Goal: Check status: Check status

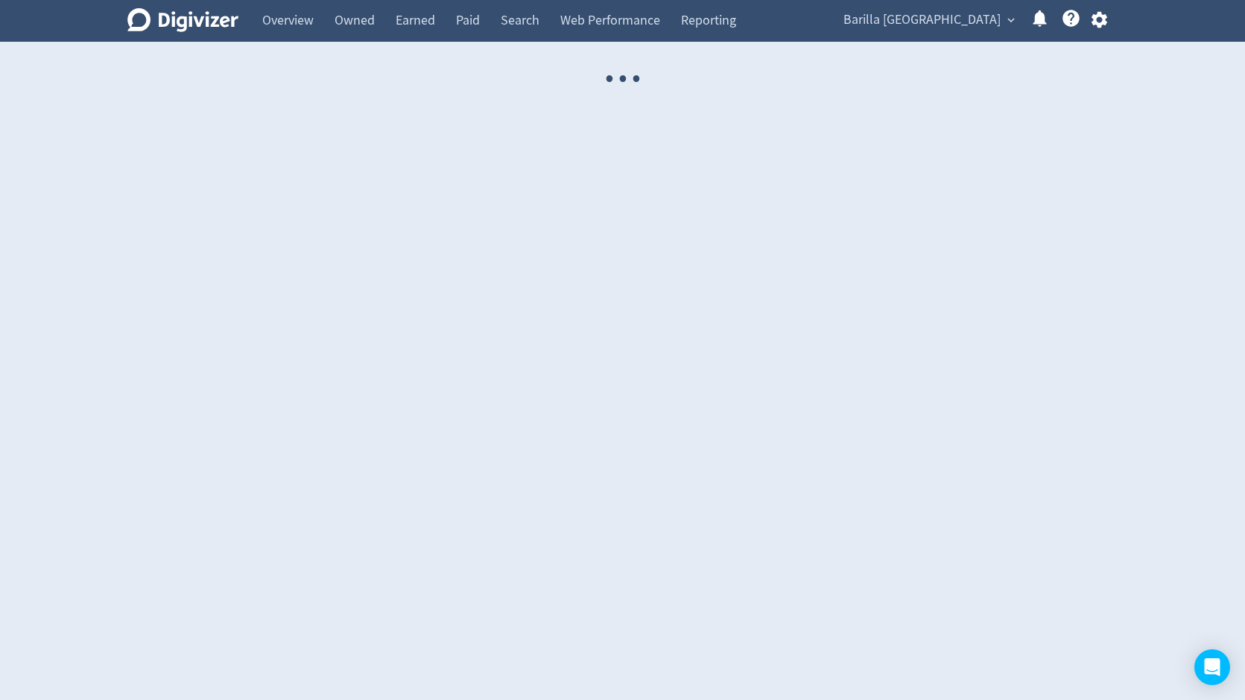
select select "USER"
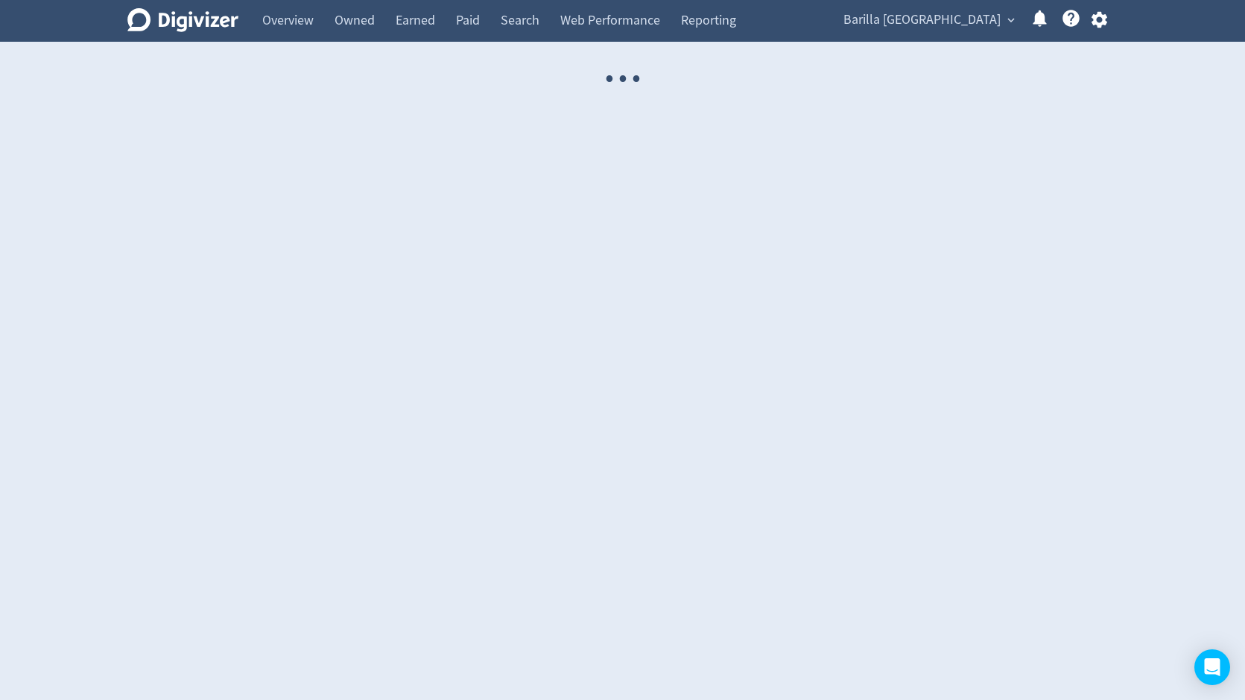
select select "USER"
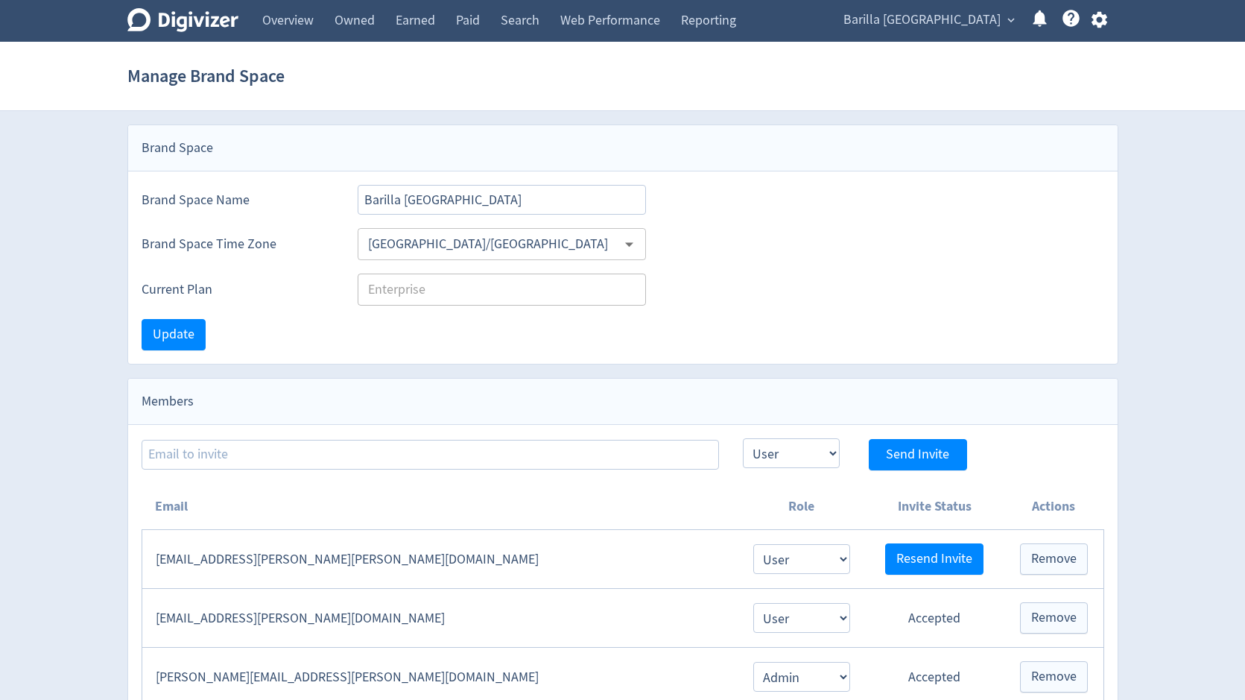
click at [973, 27] on span "Barilla [GEOGRAPHIC_DATA]" at bounding box center [922, 20] width 157 height 24
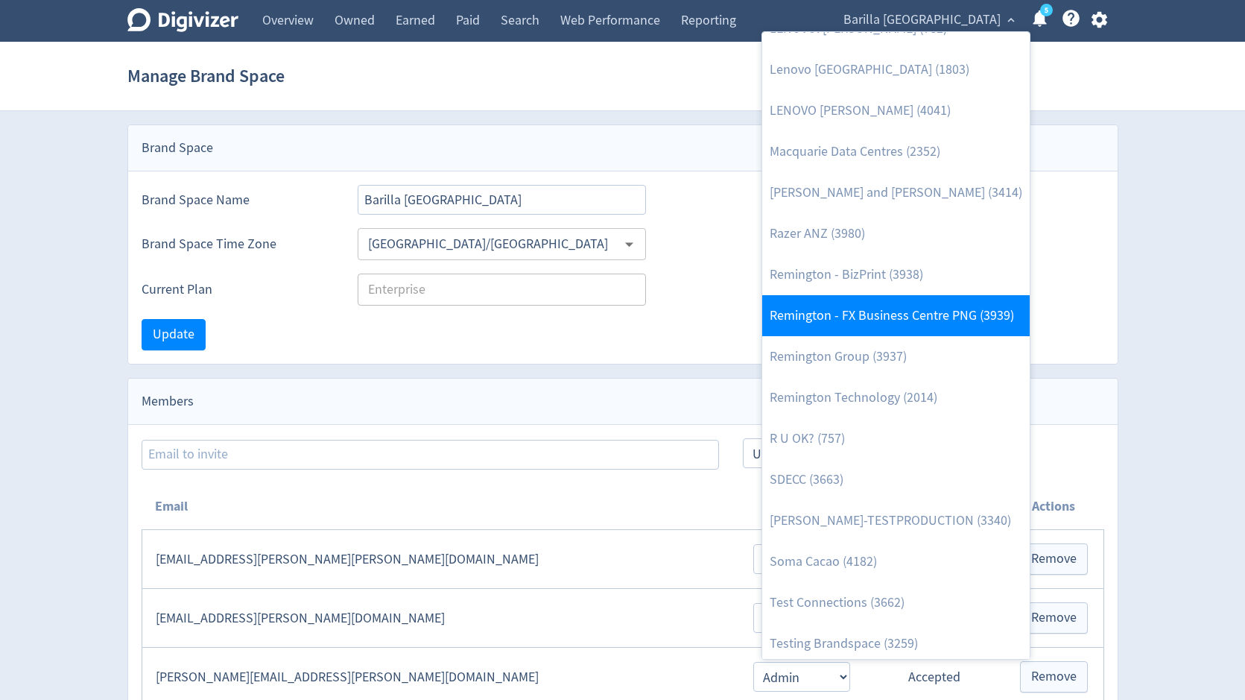
scroll to position [1567, 0]
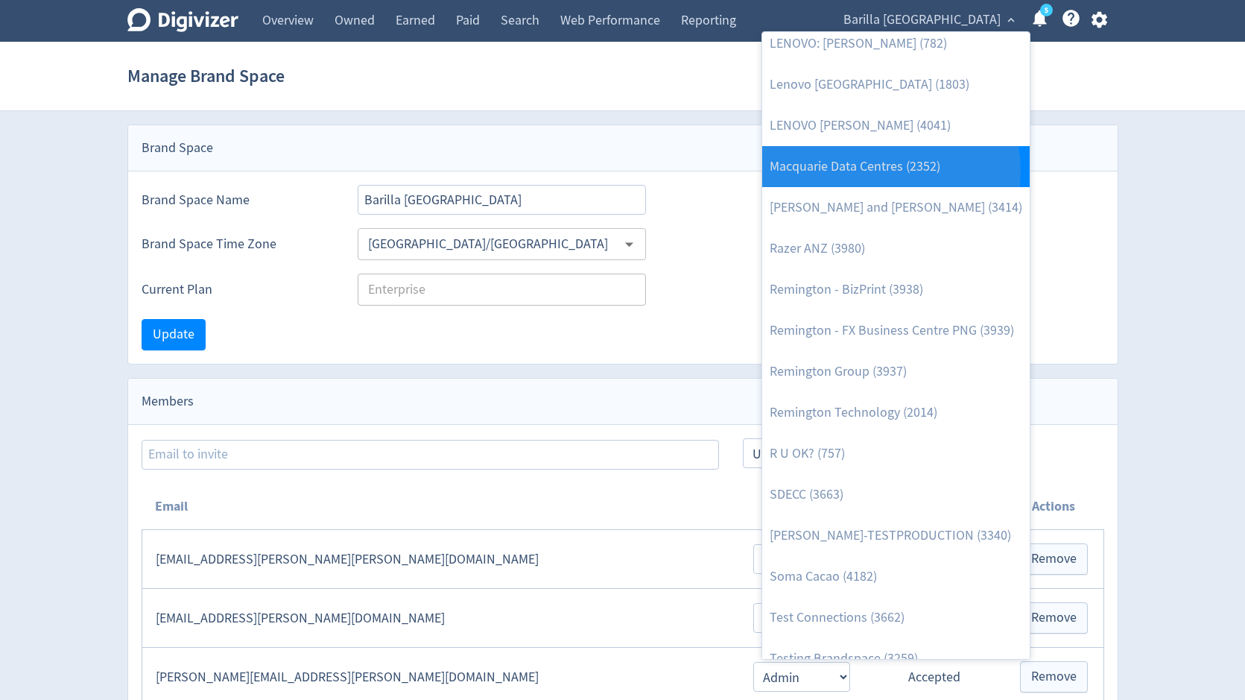
click at [880, 171] on link "Macquarie Data Centres (2352)" at bounding box center [896, 166] width 268 height 41
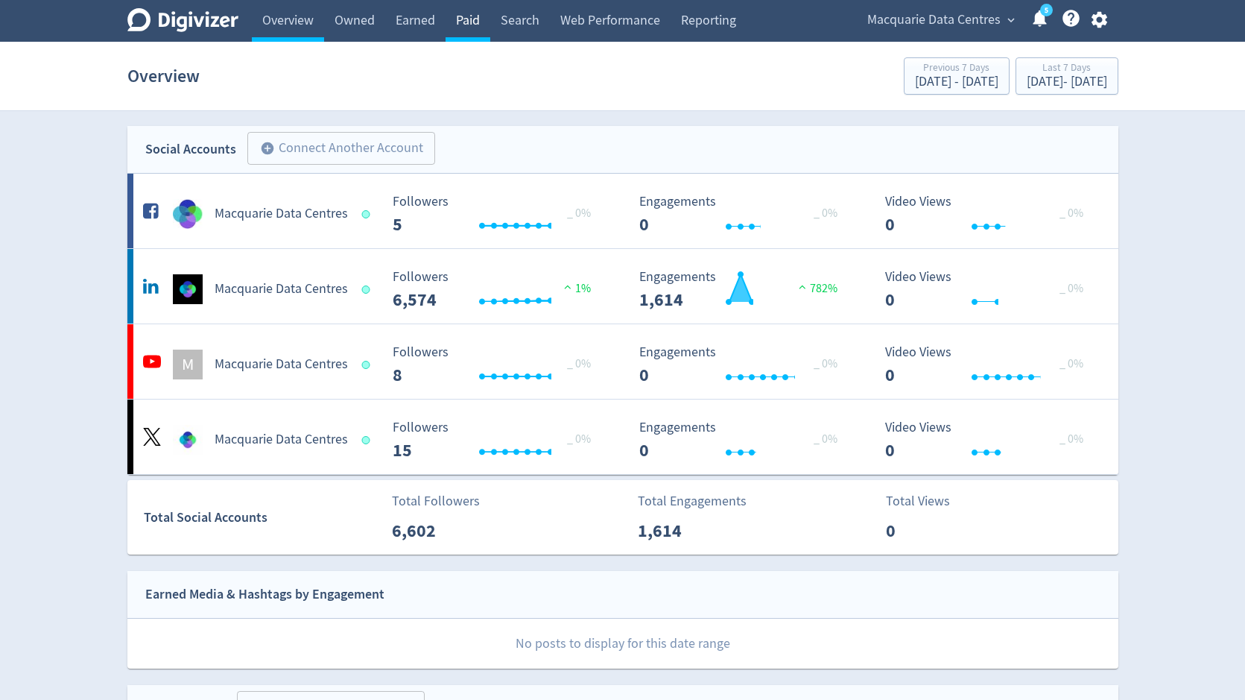
click at [471, 19] on link "Paid" at bounding box center [468, 21] width 45 height 42
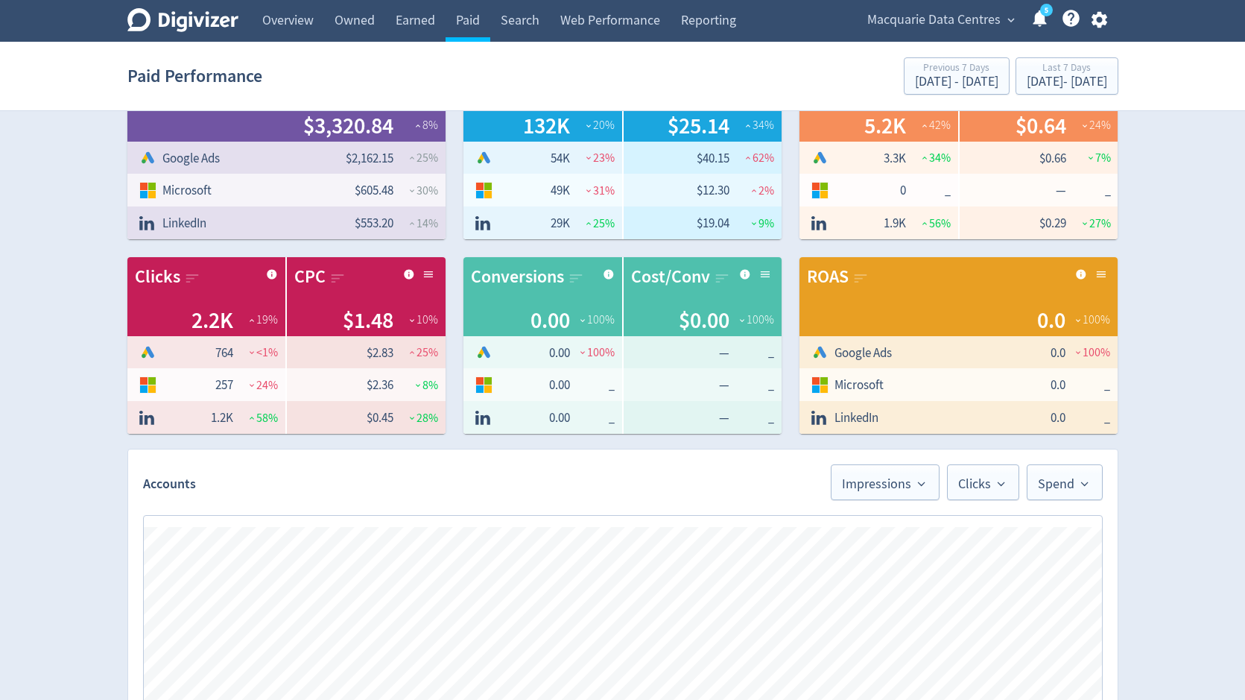
scroll to position [734, 0]
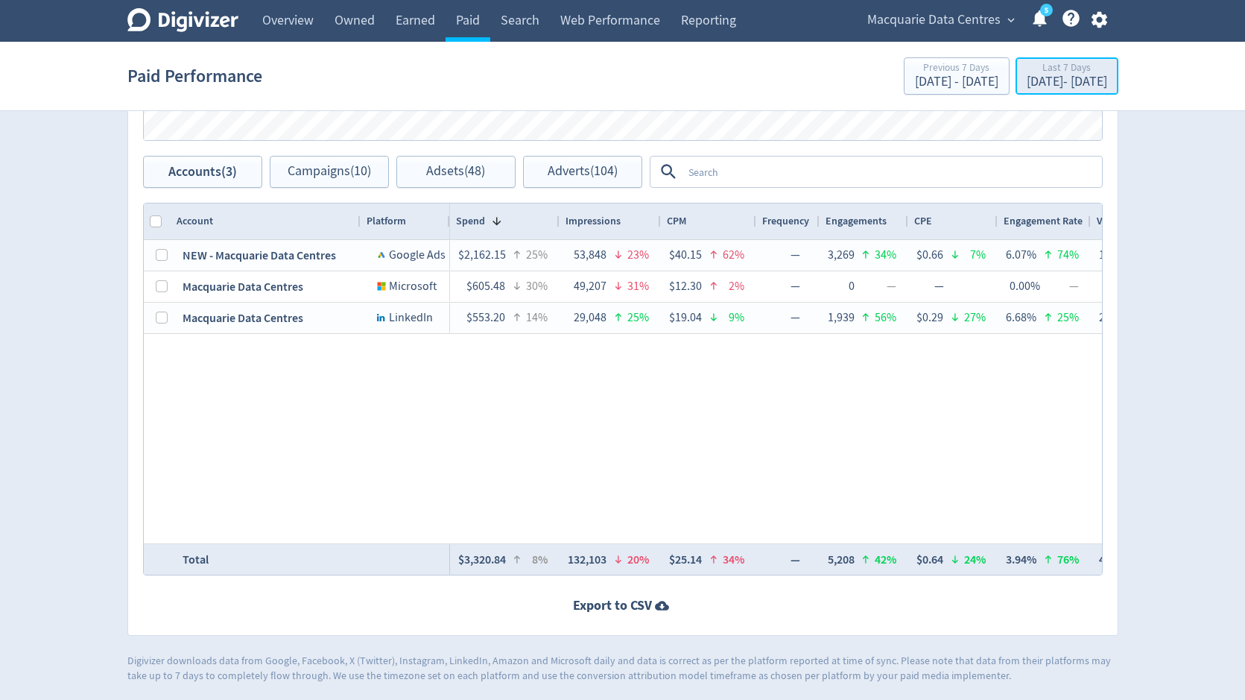
click at [1027, 86] on div "[DATE] - [DATE]" at bounding box center [1067, 81] width 80 height 13
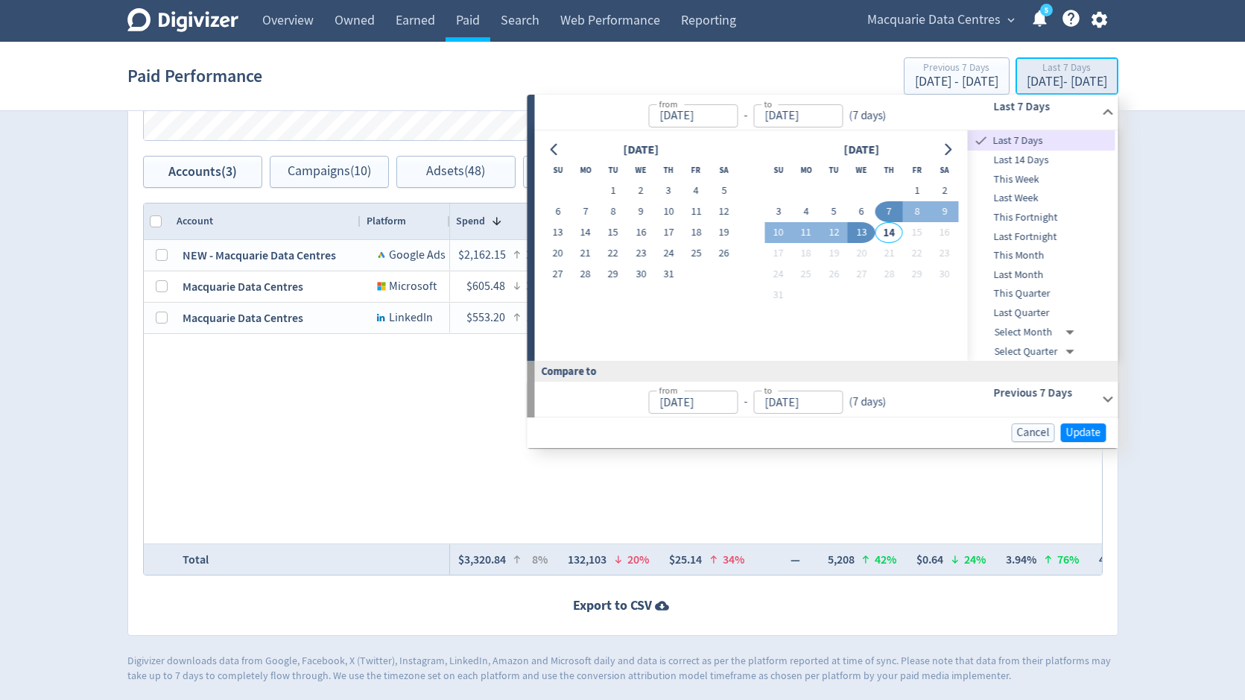
type input "[DATE]"
click at [1021, 252] on span "This Month" at bounding box center [1042, 255] width 148 height 16
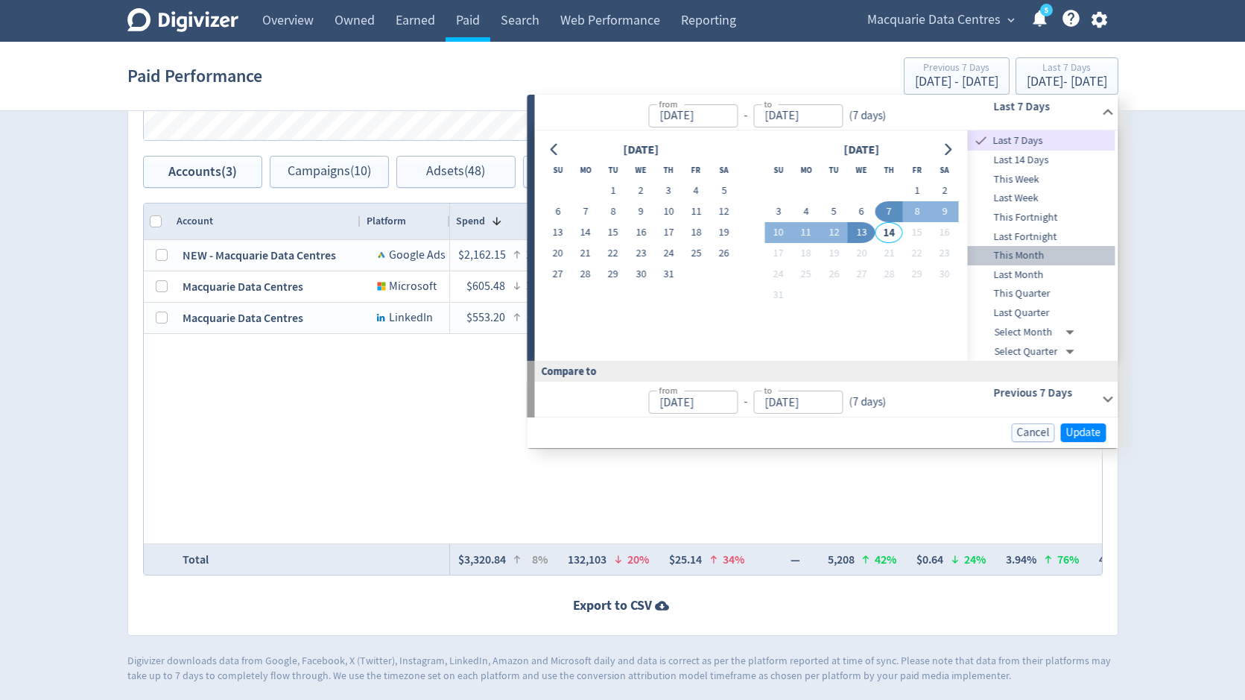
type input "[DATE]"
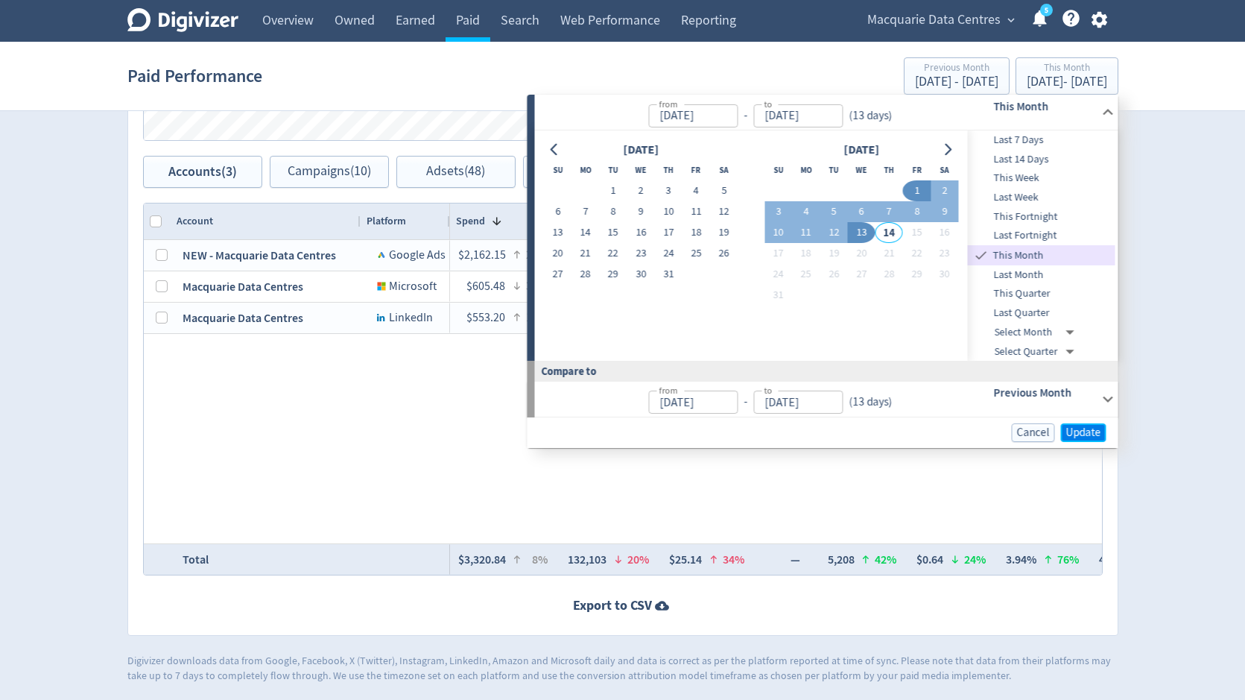
click at [1090, 435] on span "Update" at bounding box center [1084, 432] width 35 height 11
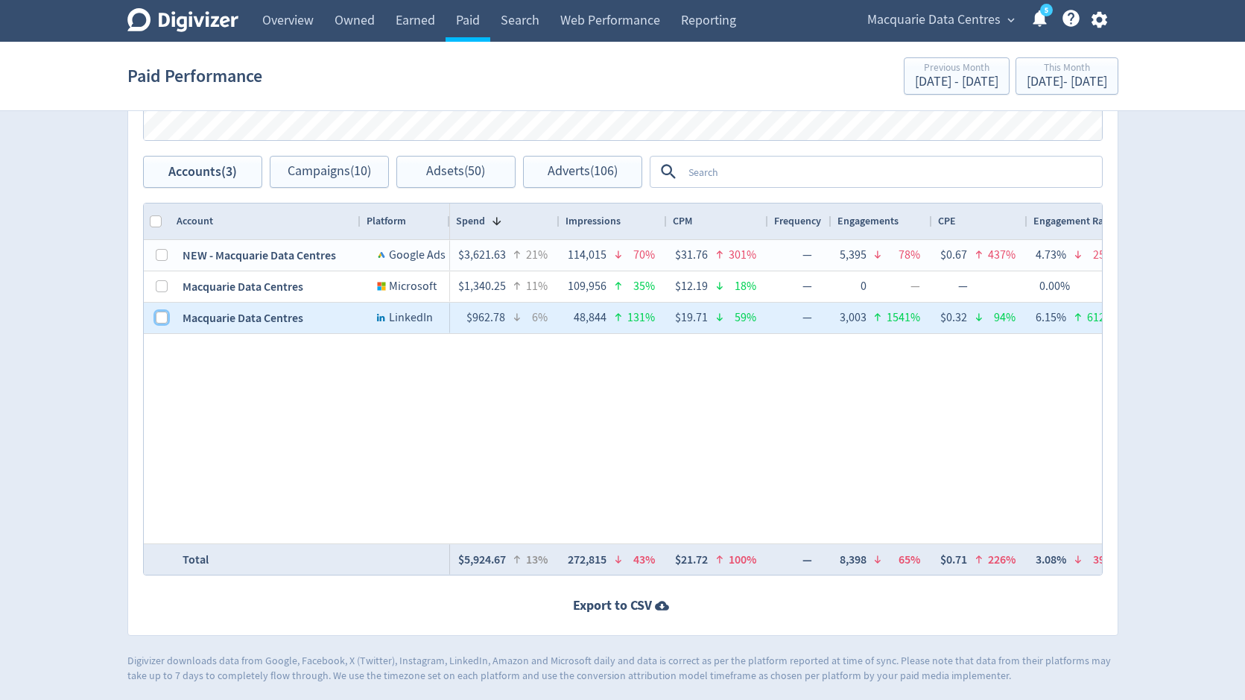
click at [162, 318] on input "Press Space to toggle row selection (unchecked)" at bounding box center [162, 318] width 12 height 12
checkbox input "true"
checkbox input "false"
click at [321, 171] on span "Campaigns (2)" at bounding box center [329, 172] width 77 height 14
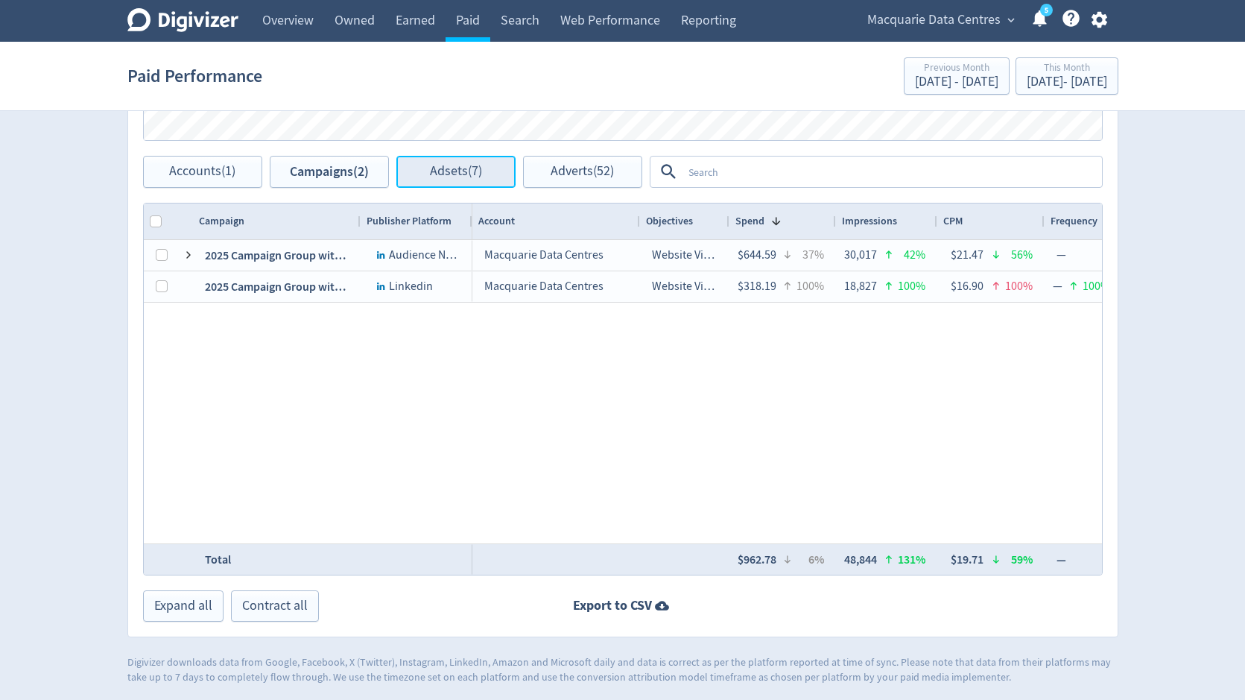
click at [405, 175] on button "Adsets (7)" at bounding box center [456, 172] width 119 height 32
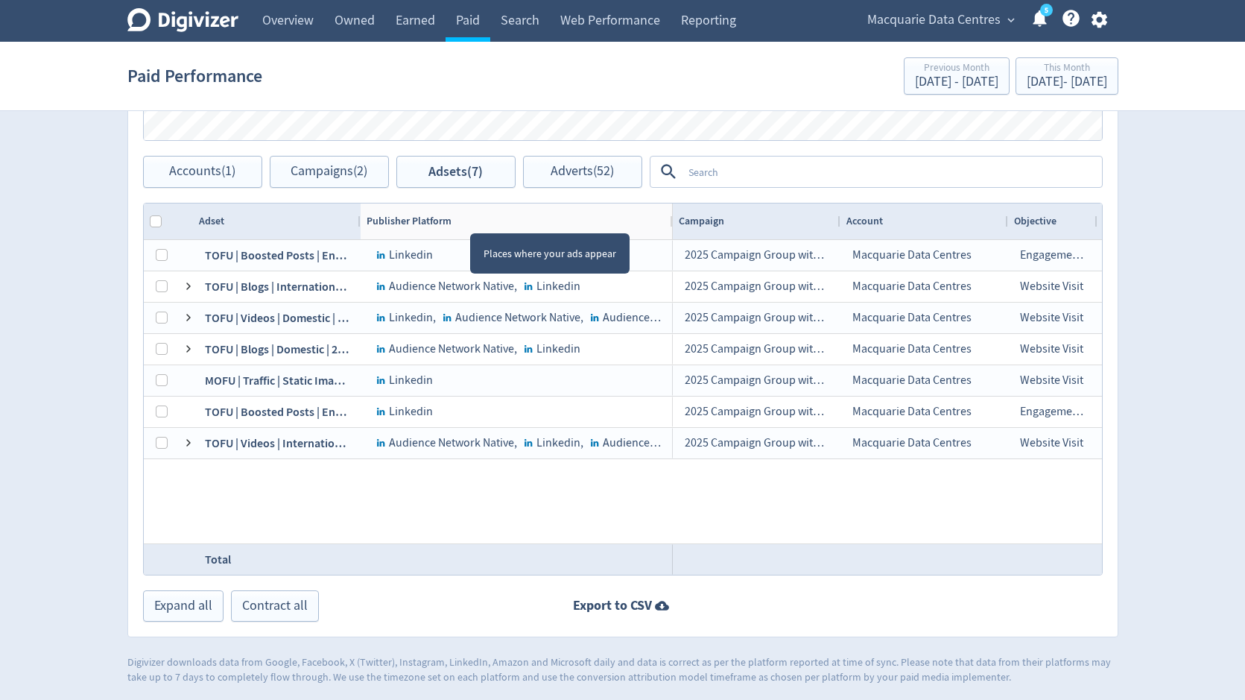
drag, startPoint x: 470, startPoint y: 219, endPoint x: 671, endPoint y: 211, distance: 200.7
click at [671, 211] on div at bounding box center [672, 221] width 6 height 36
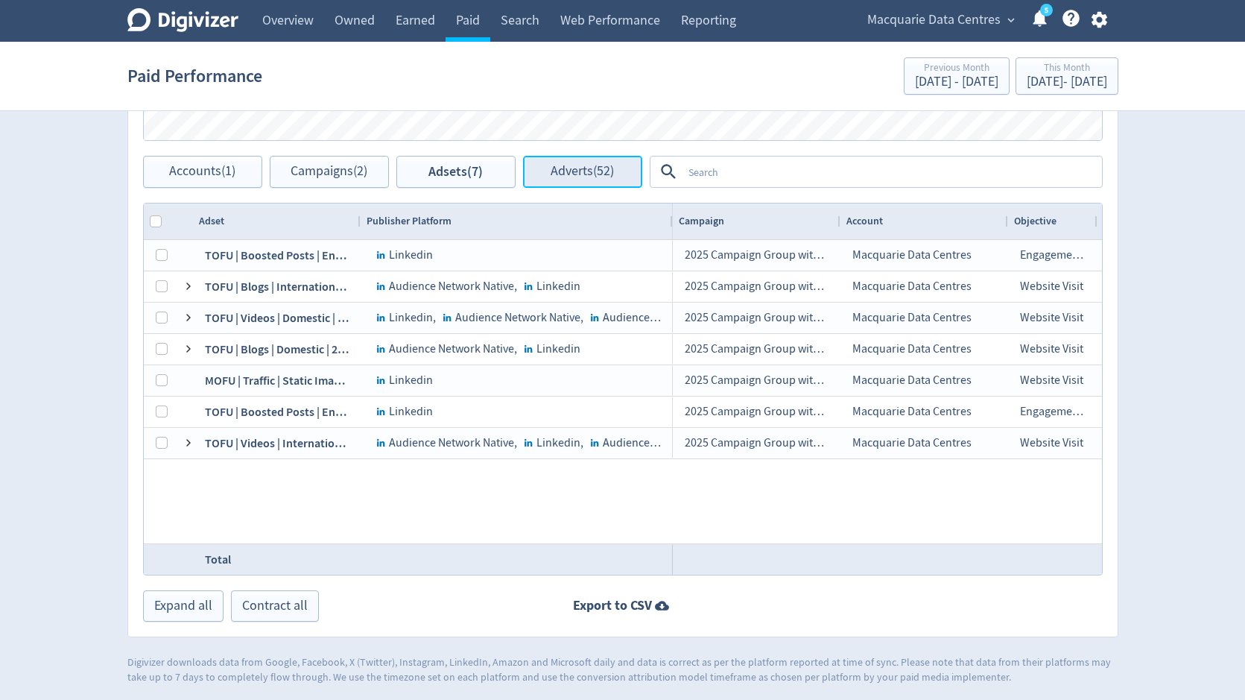
click at [610, 171] on span "Adverts (52)" at bounding box center [582, 172] width 63 height 14
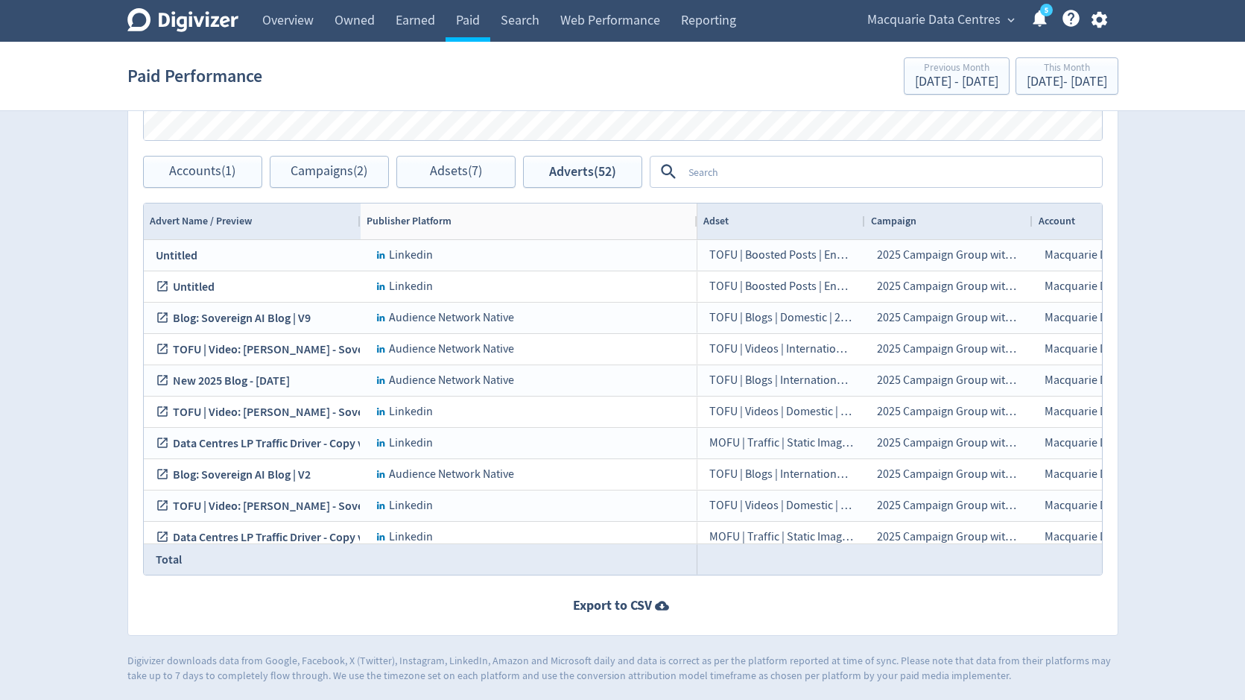
drag, startPoint x: 471, startPoint y: 224, endPoint x: 696, endPoint y: 216, distance: 225.2
click at [696, 216] on div "Advert Name / Preview Publisher Platform" at bounding box center [421, 221] width 554 height 36
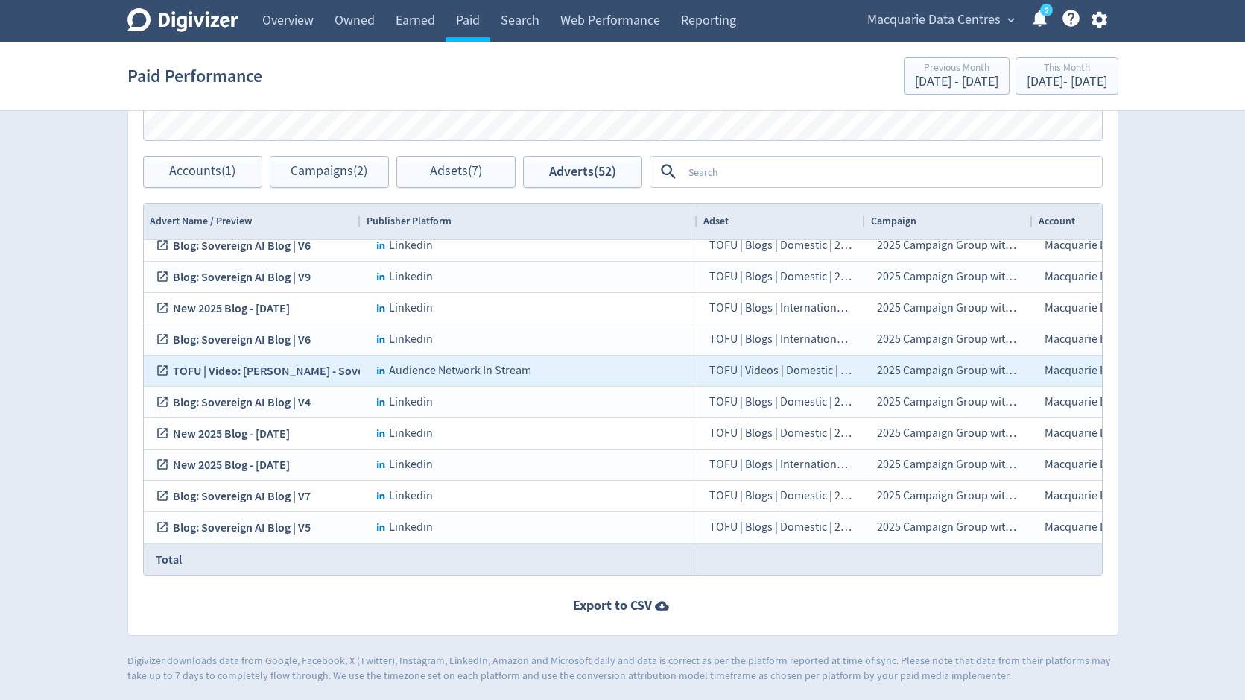
scroll to position [2201, 0]
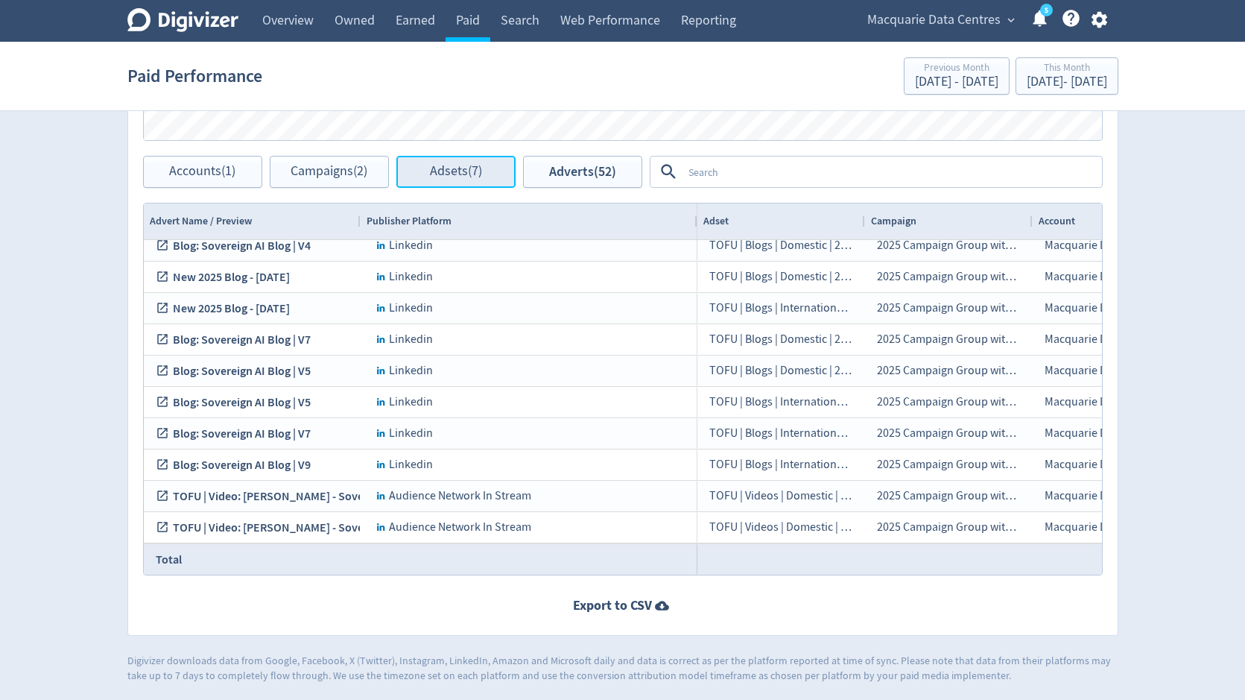
click at [494, 172] on button "Adsets (7)" at bounding box center [456, 172] width 119 height 32
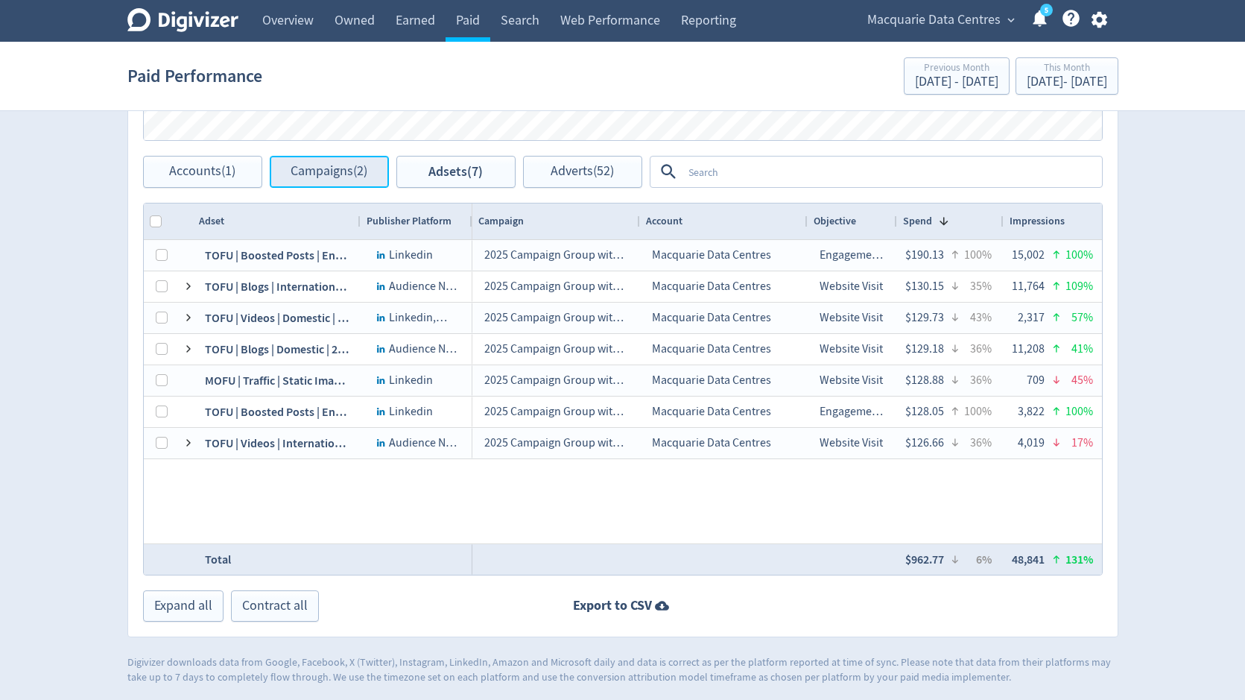
click at [367, 160] on button "Campaigns (2)" at bounding box center [329, 172] width 119 height 32
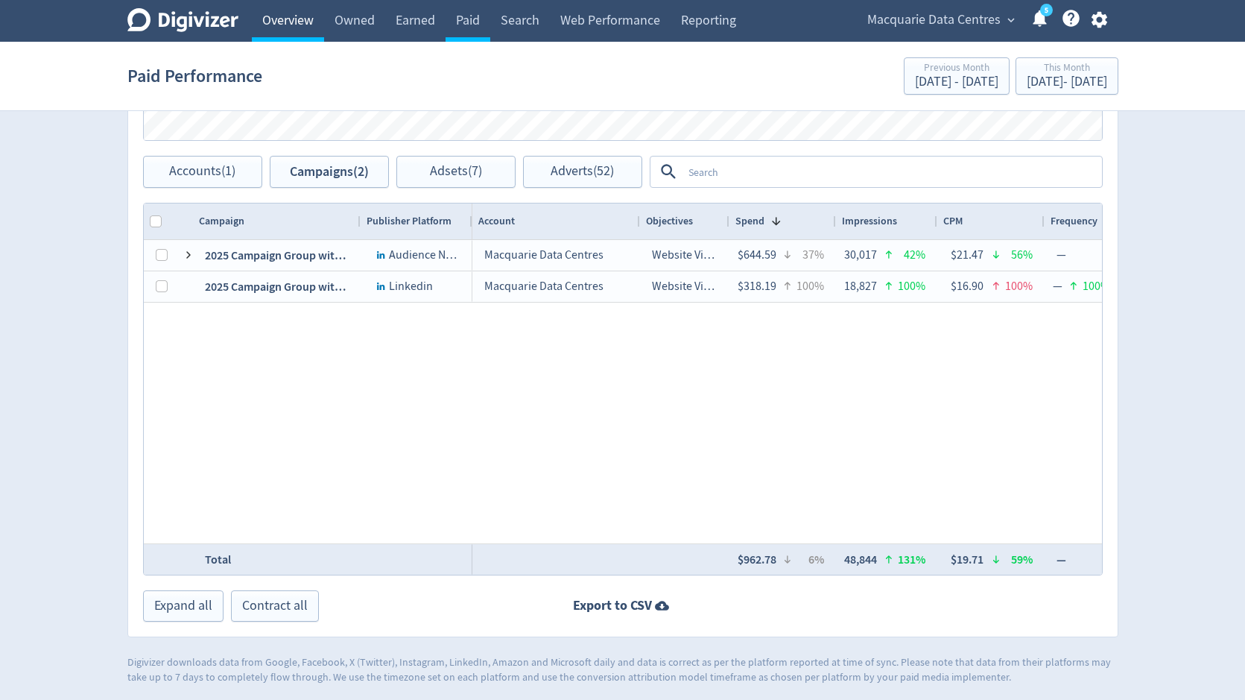
click at [285, 22] on link "Overview" at bounding box center [288, 21] width 72 height 42
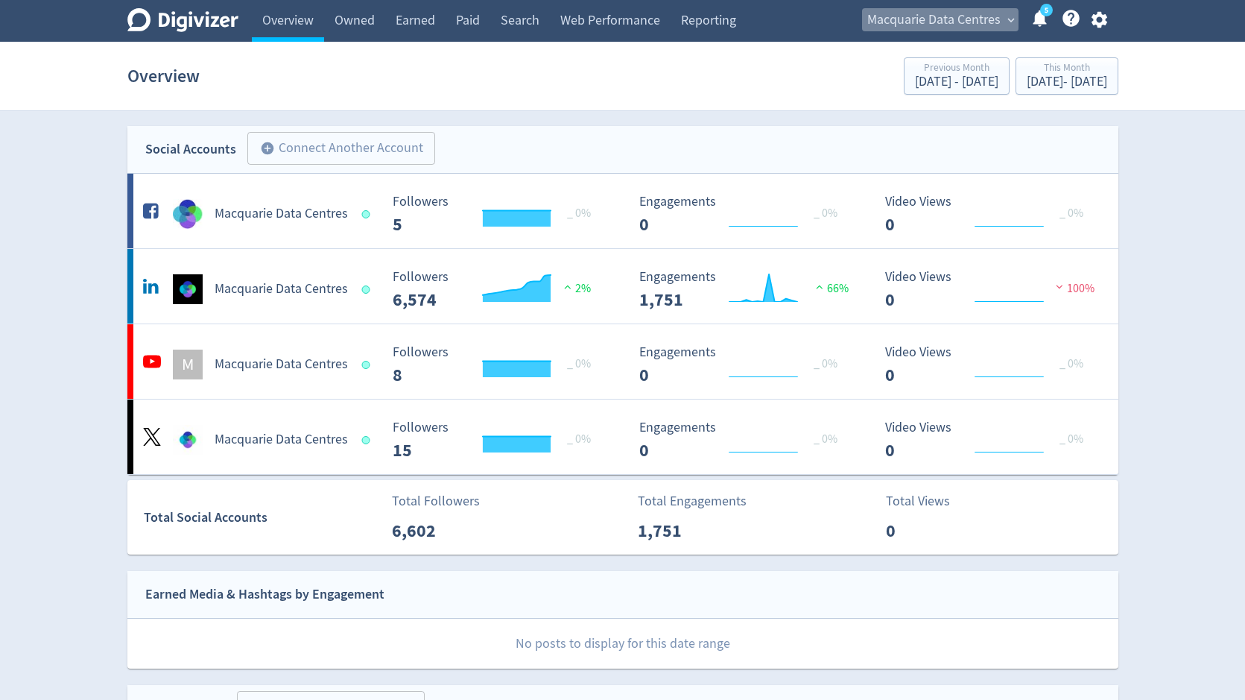
click at [929, 23] on span "Macquarie Data Centres" at bounding box center [934, 20] width 133 height 24
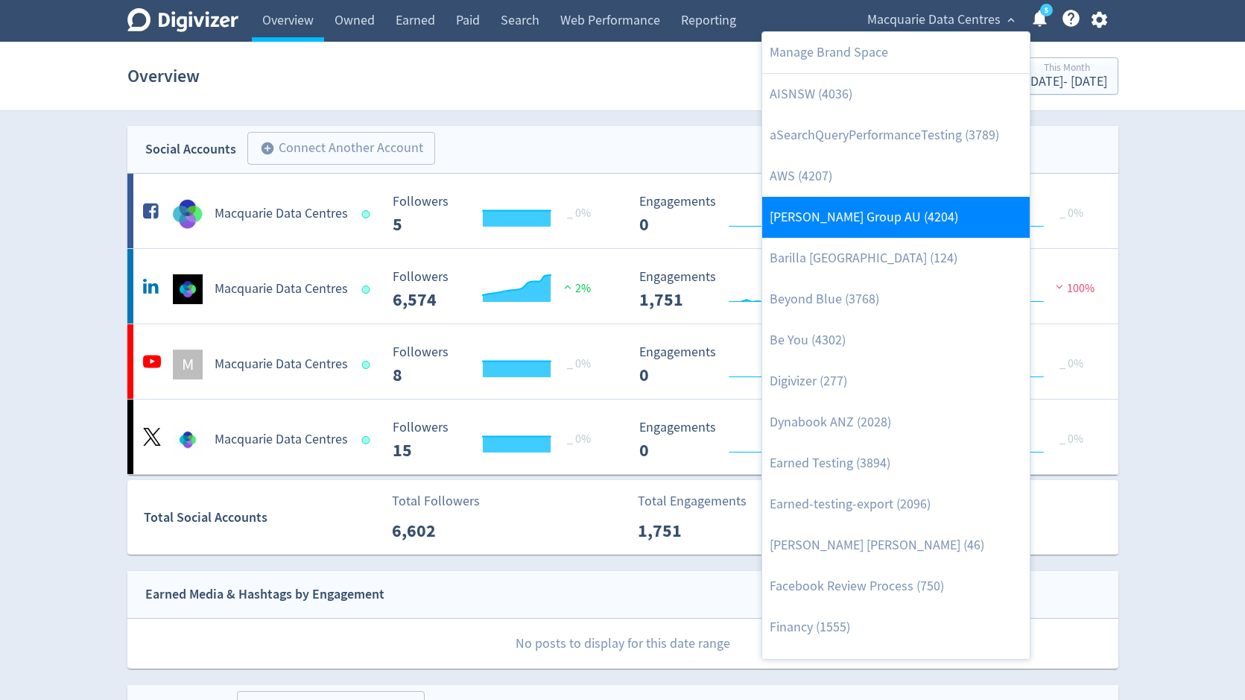
click at [840, 225] on link "[PERSON_NAME] Group AU (4204)" at bounding box center [896, 217] width 268 height 41
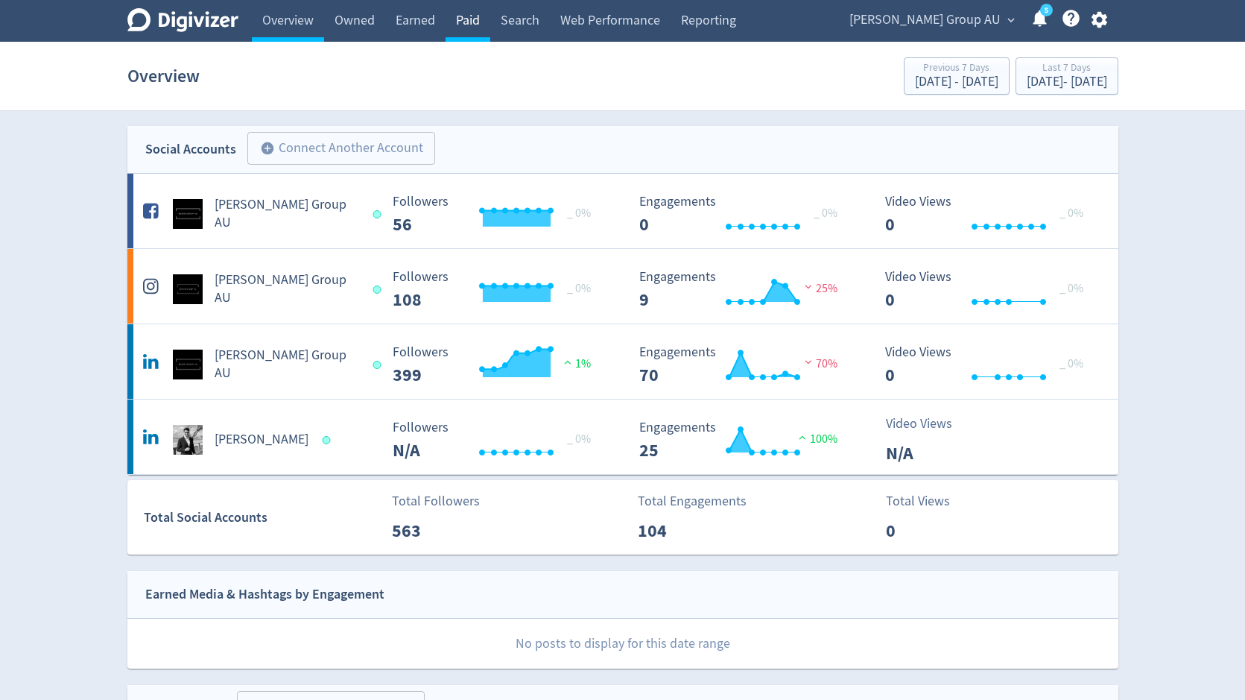
click at [468, 22] on link "Paid" at bounding box center [468, 21] width 45 height 42
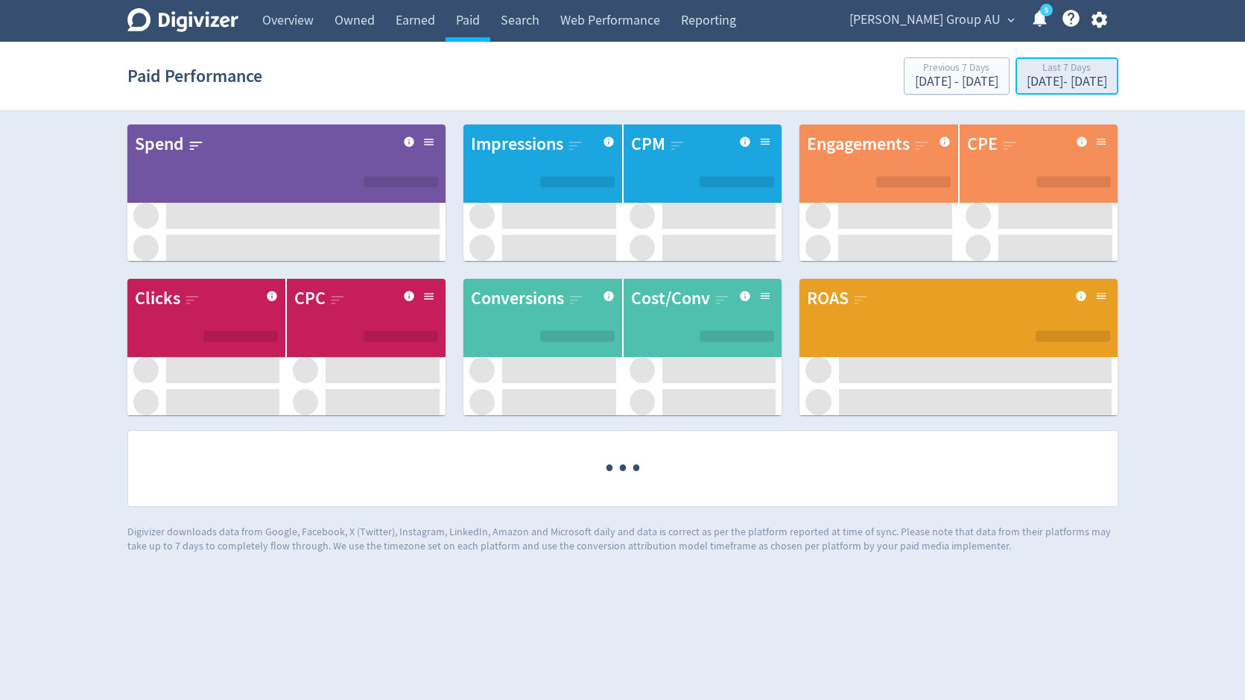
click at [1027, 79] on div "[DATE] - [DATE]" at bounding box center [1067, 81] width 80 height 13
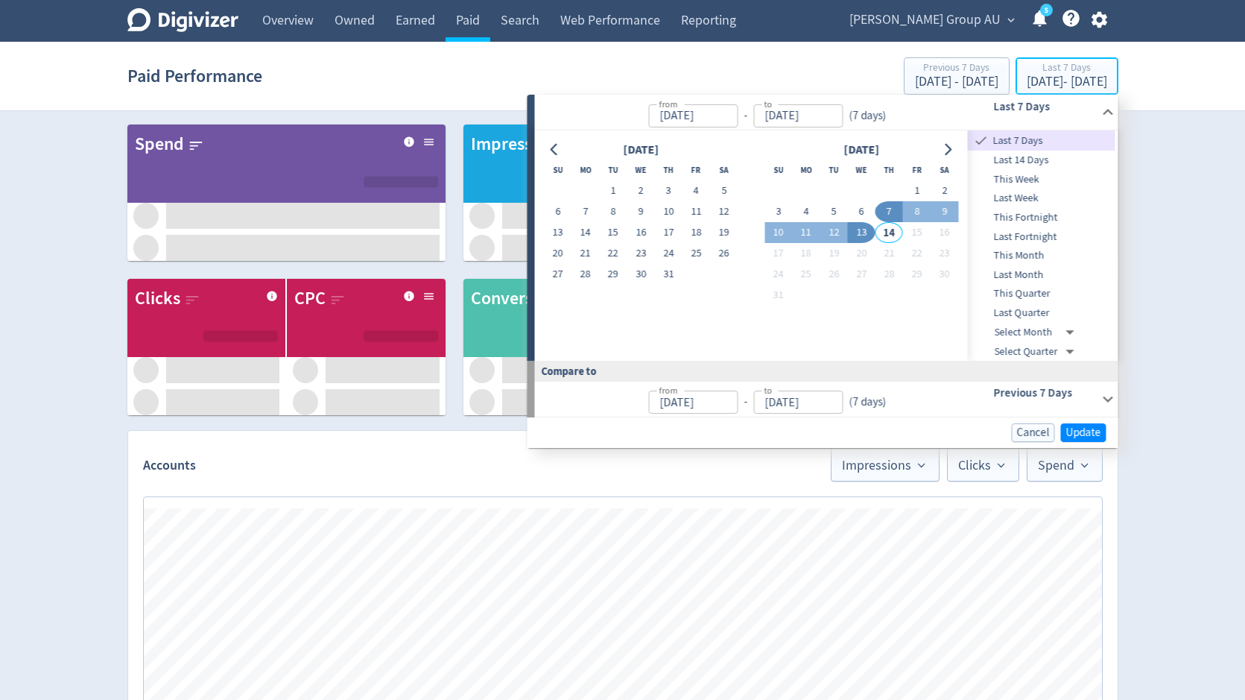
type input "[DATE]"
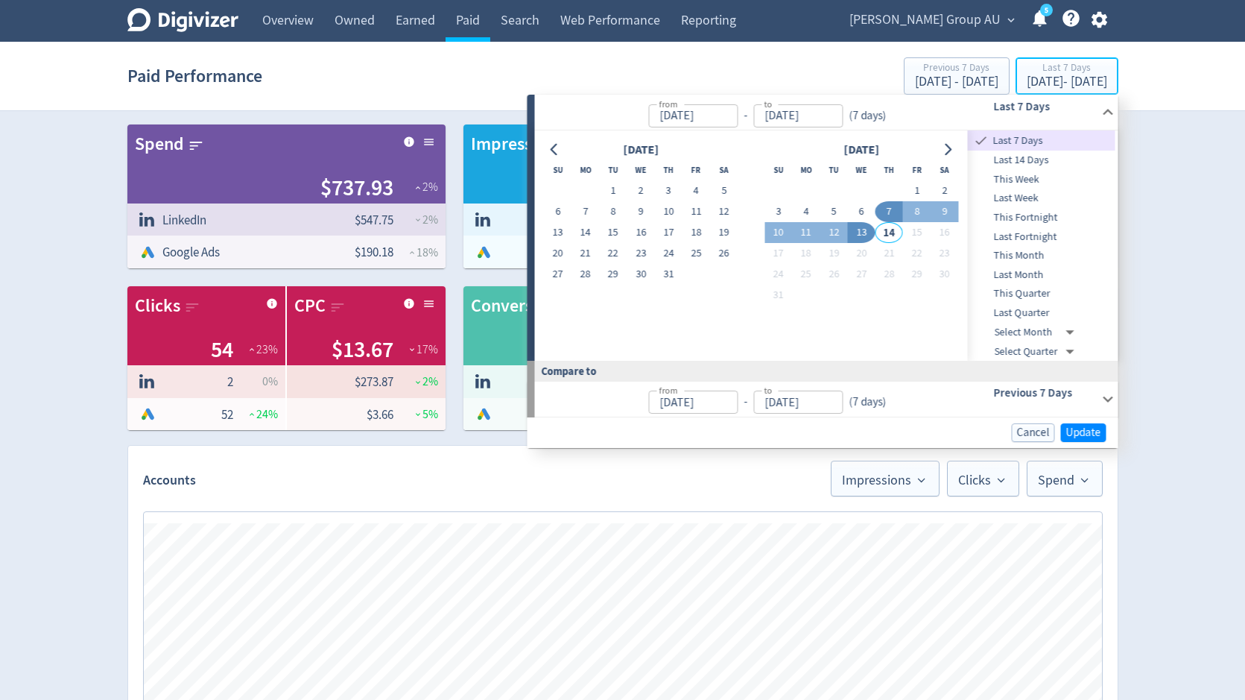
type input "[DATE]"
click at [1038, 272] on span "Last Month" at bounding box center [1042, 275] width 148 height 16
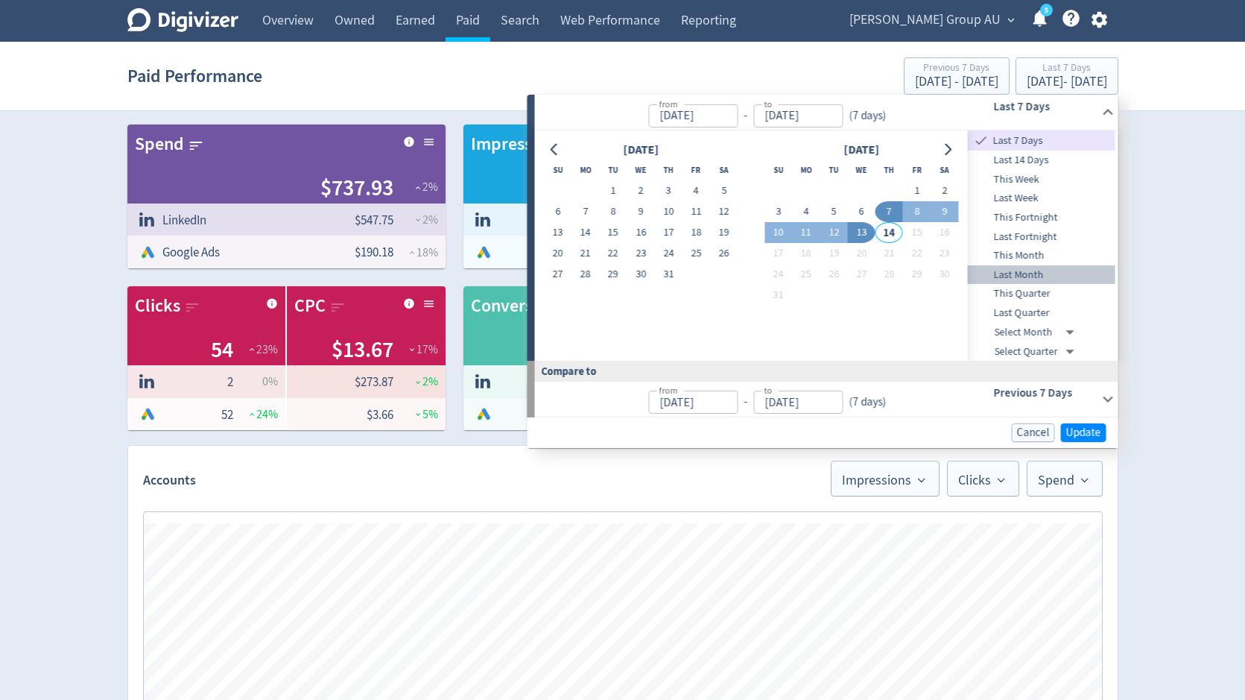
type input "[DATE]"
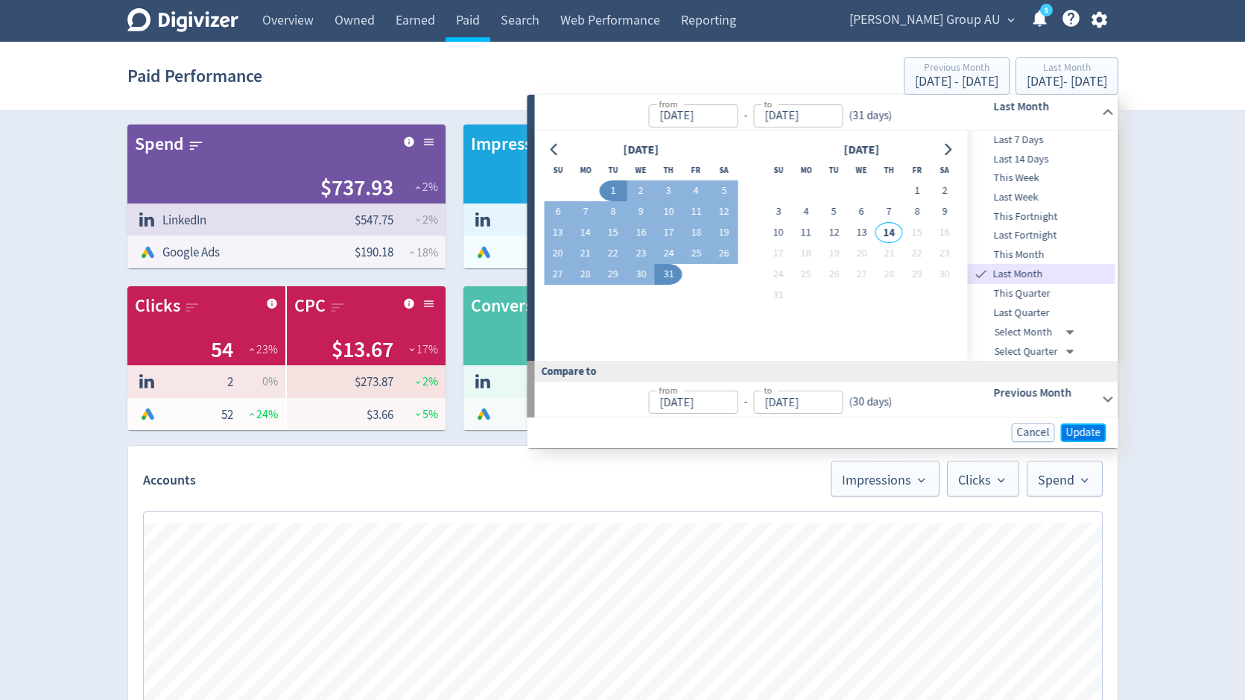
click at [1080, 427] on span "Update" at bounding box center [1084, 432] width 35 height 11
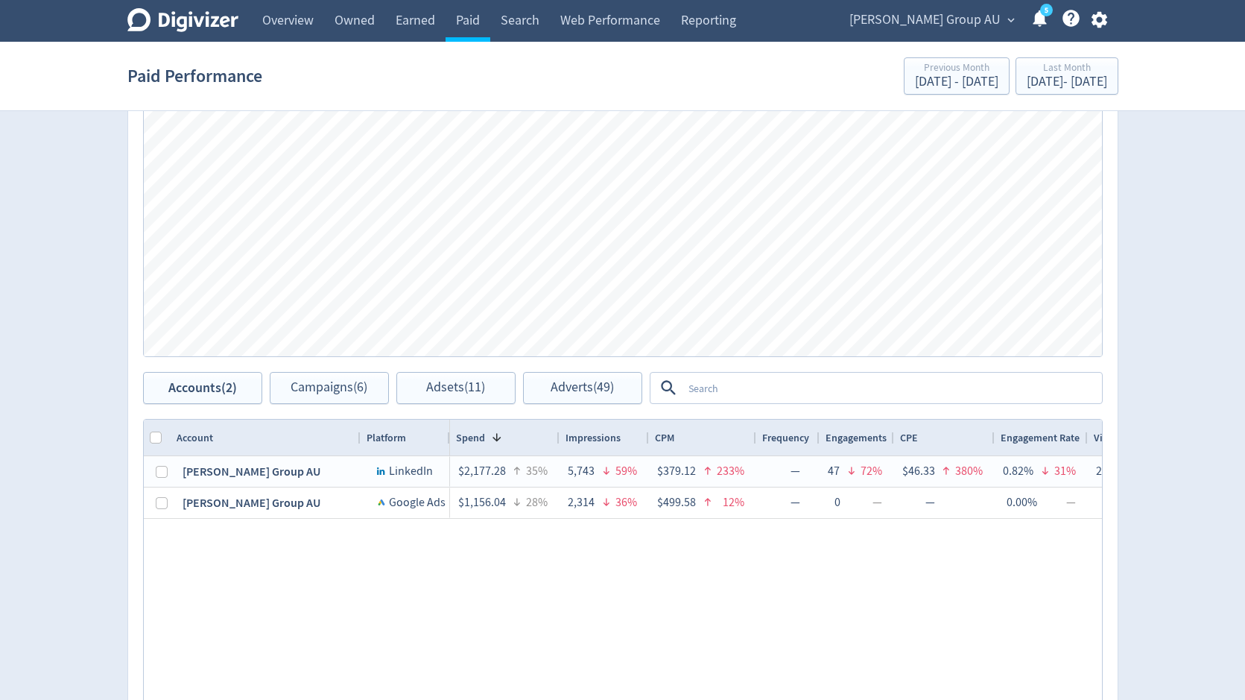
scroll to position [669, 0]
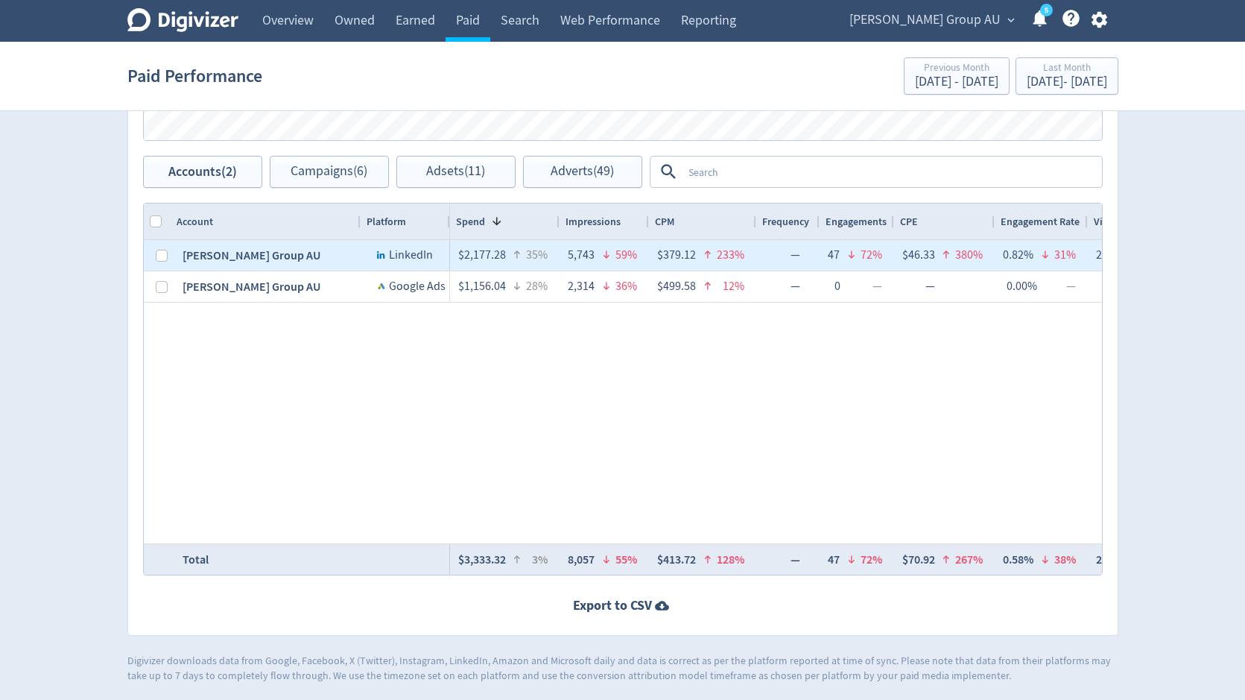
click at [160, 261] on div at bounding box center [162, 255] width 12 height 29
click at [160, 256] on input "Press Space to toggle row selection (unchecked)" at bounding box center [162, 256] width 12 height 12
checkbox input "true"
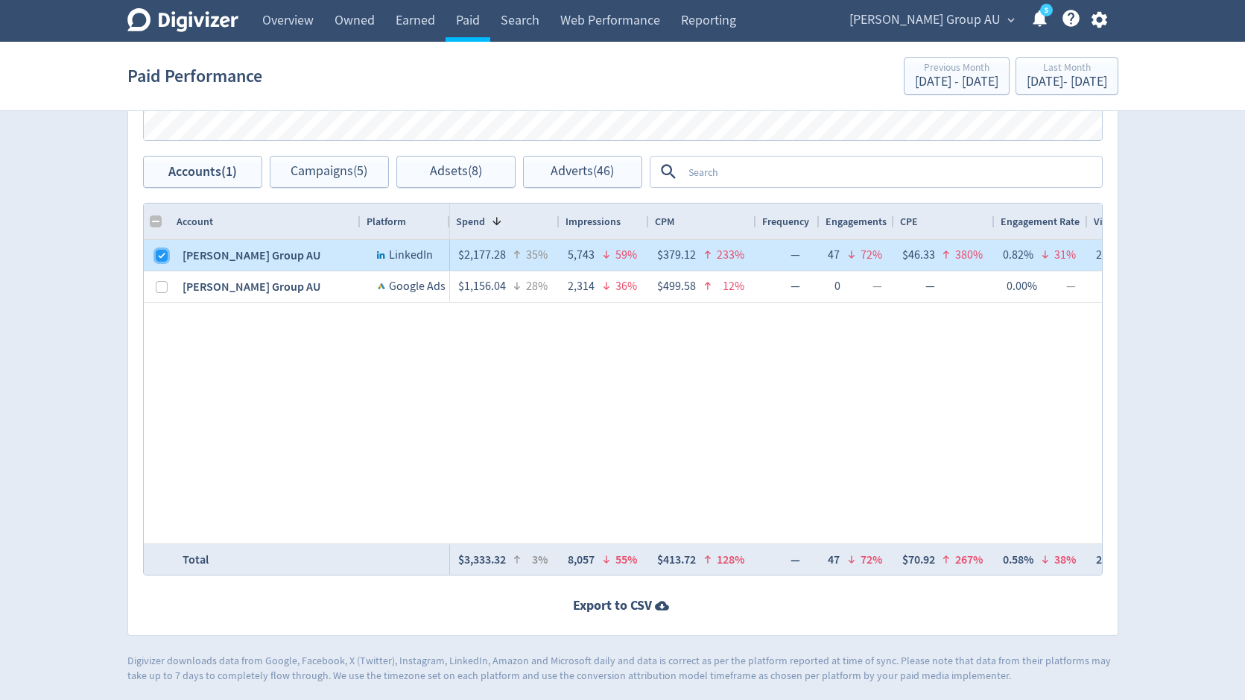
checkbox input "false"
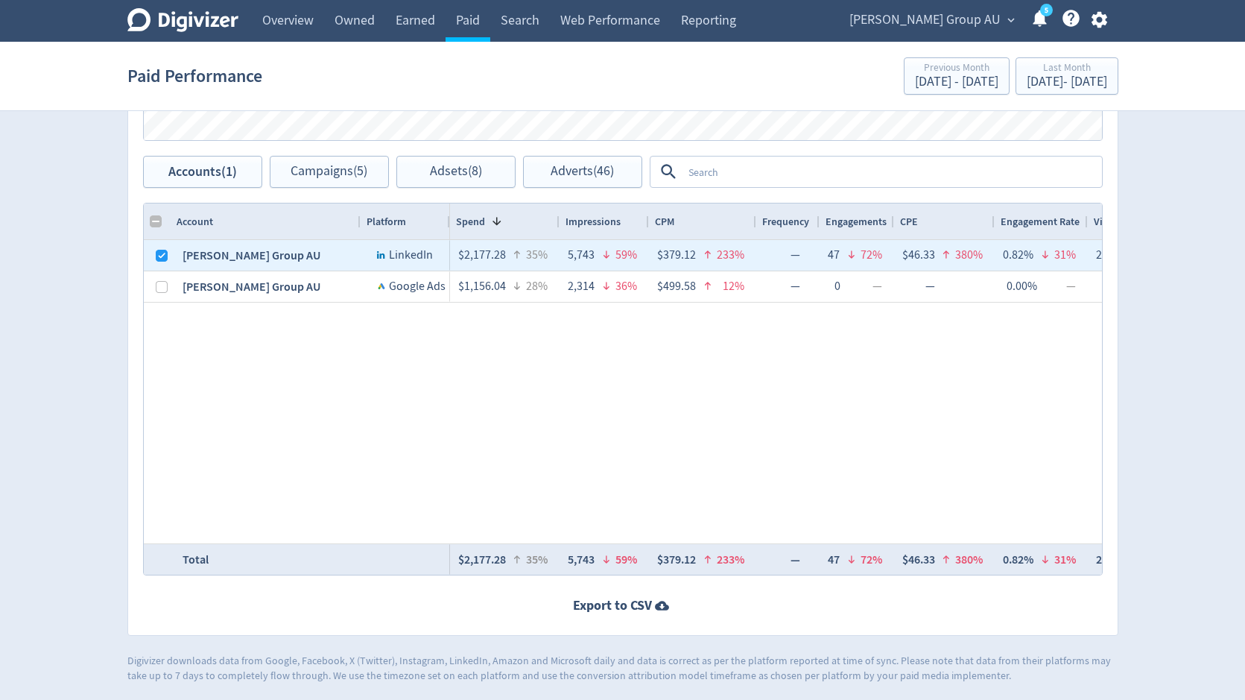
click at [956, 14] on span "[PERSON_NAME] Group AU" at bounding box center [925, 20] width 151 height 24
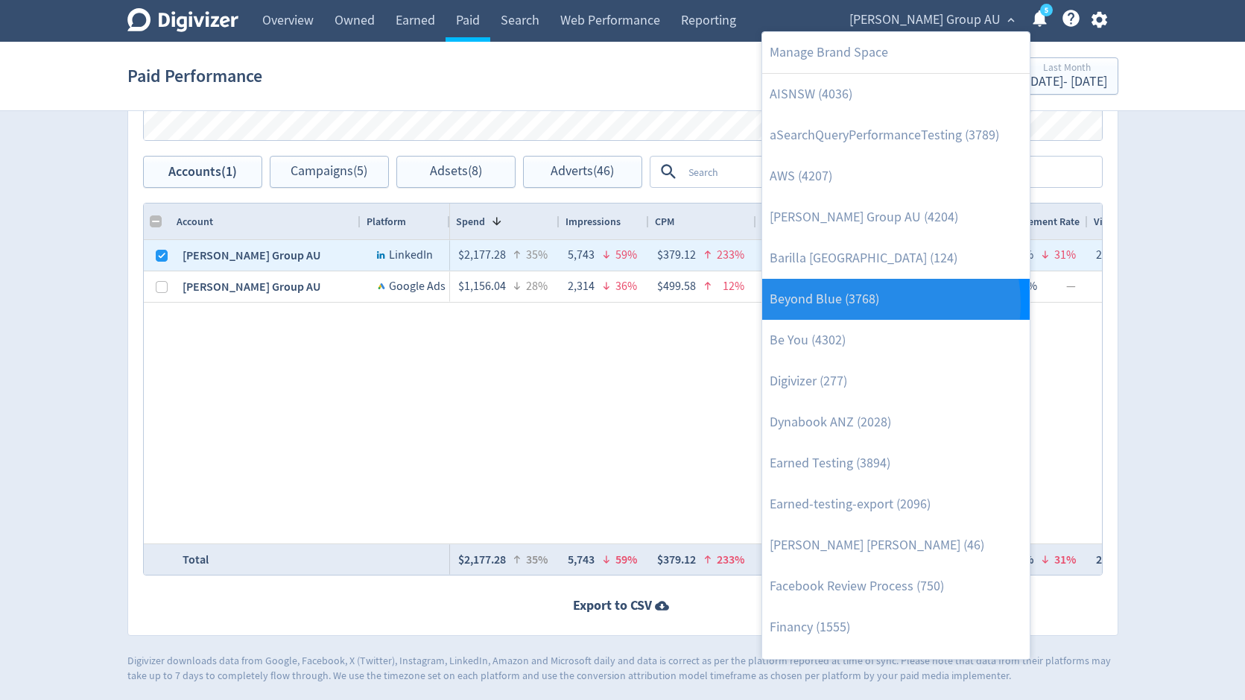
click at [878, 303] on link "Beyond Blue (3768)" at bounding box center [896, 299] width 268 height 41
